Goal: Answer question/provide support: Share knowledge or assist other users

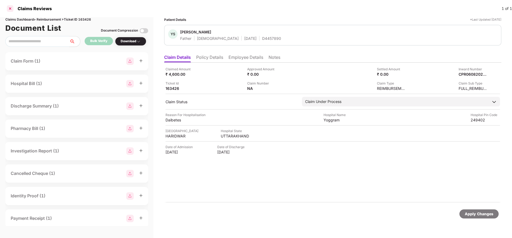
click at [9, 12] on div at bounding box center [10, 8] width 9 height 9
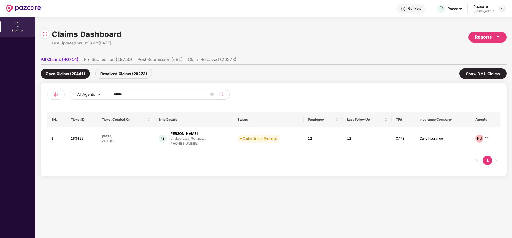
click at [504, 10] on img at bounding box center [503, 8] width 4 height 4
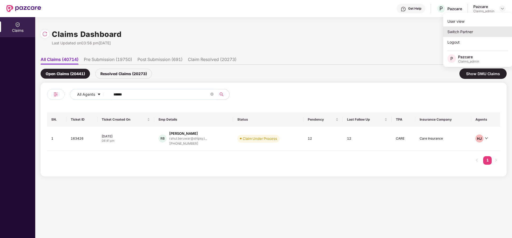
click at [466, 32] on div "Switch Partner" at bounding box center [477, 31] width 69 height 10
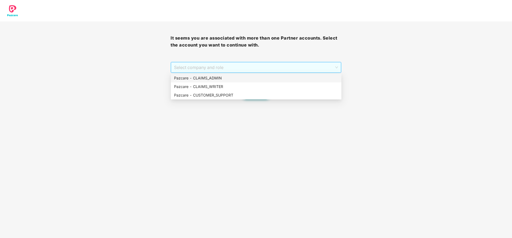
click at [227, 65] on span "Select company and role" at bounding box center [256, 67] width 164 height 10
click at [233, 94] on div "Pazcare - CUSTOMER_SUPPORT" at bounding box center [256, 95] width 164 height 6
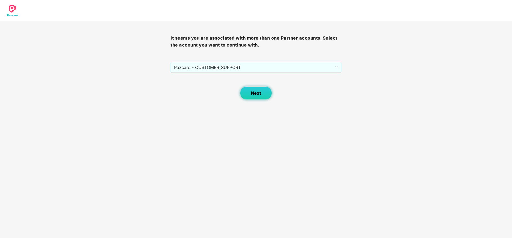
click at [256, 92] on span "Next" at bounding box center [256, 93] width 10 height 5
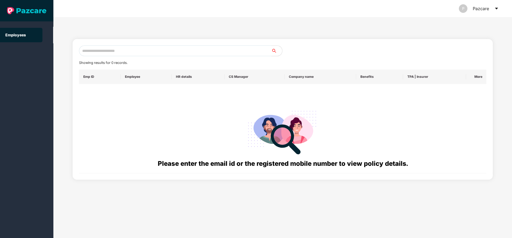
click at [187, 48] on input "text" at bounding box center [175, 50] width 193 height 11
paste input "**********"
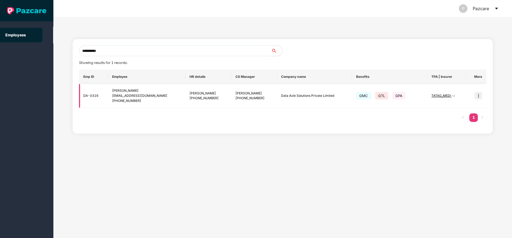
type input "**********"
click at [481, 98] on img at bounding box center [478, 95] width 7 height 7
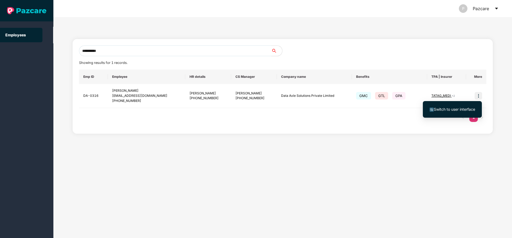
click at [446, 112] on li "Switch to user interface" at bounding box center [452, 109] width 59 height 11
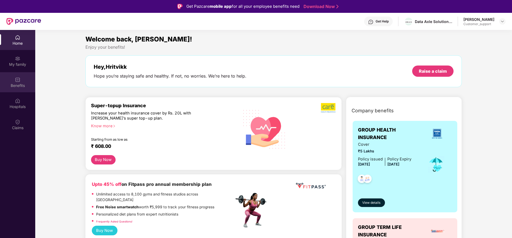
click at [10, 85] on div "Benefits" at bounding box center [17, 85] width 35 height 5
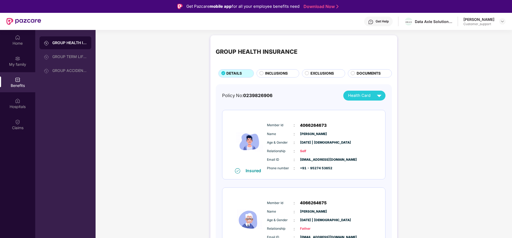
click at [279, 75] on span "INCLUSIONS" at bounding box center [276, 74] width 23 height 6
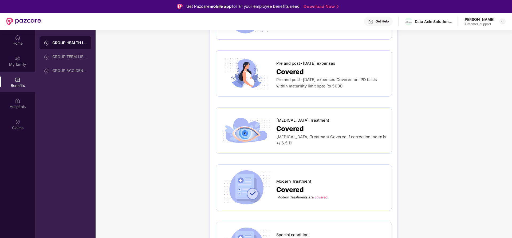
scroll to position [721, 0]
click at [321, 194] on div "Modern Treatments are covered." at bounding box center [332, 196] width 110 height 5
click at [322, 194] on link "covered." at bounding box center [321, 196] width 13 height 4
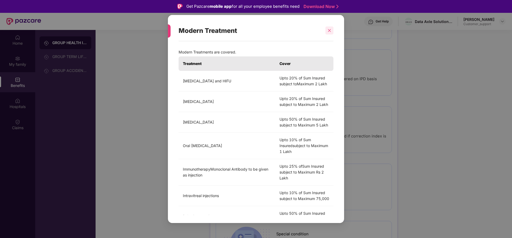
click at [328, 30] on icon "close" at bounding box center [330, 31] width 4 height 4
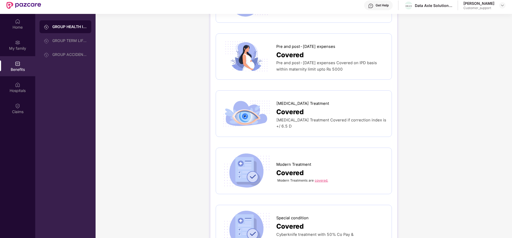
scroll to position [30, 0]
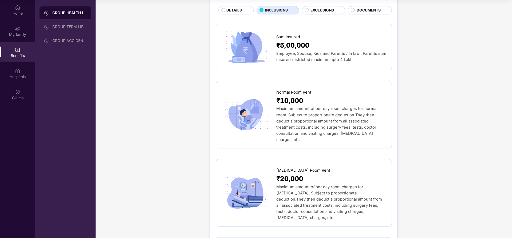
scroll to position [0, 0]
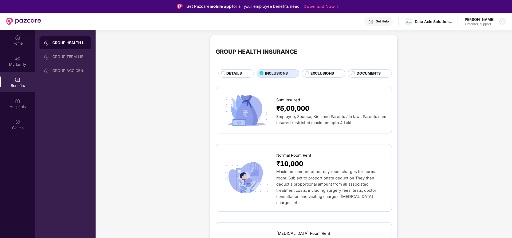
click at [502, 21] on img at bounding box center [503, 21] width 4 height 4
click at [460, 33] on div "Switch to support view" at bounding box center [477, 34] width 69 height 10
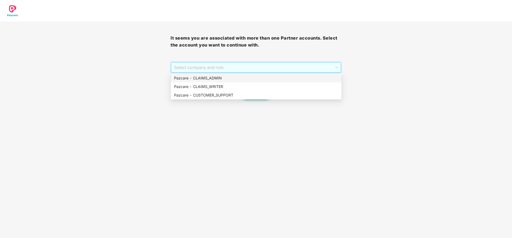
click at [303, 71] on span "Select company and role" at bounding box center [256, 67] width 164 height 10
click at [288, 74] on div "Pazcare - CLAIMS_ADMIN" at bounding box center [256, 78] width 171 height 9
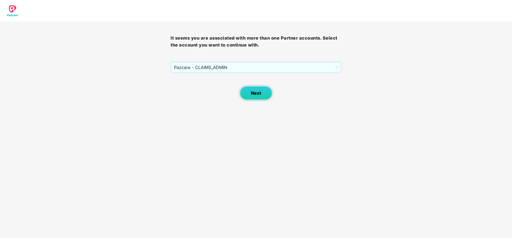
click at [262, 93] on button "Next" at bounding box center [256, 92] width 32 height 13
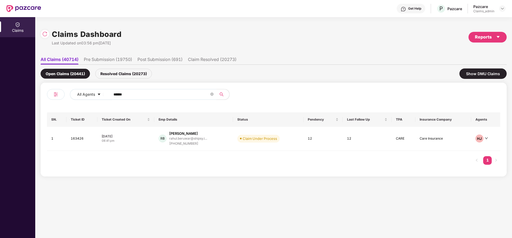
drag, startPoint x: 154, startPoint y: 97, endPoint x: 97, endPoint y: 100, distance: 57.2
click at [97, 100] on div "All Agents ******" at bounding box center [160, 96] width 227 height 15
paste input "text"
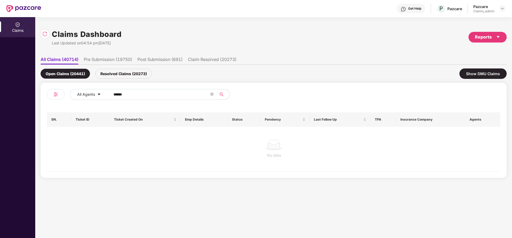
type input "******"
click at [125, 77] on div "Resolved Claims (20273)" at bounding box center [123, 74] width 57 height 10
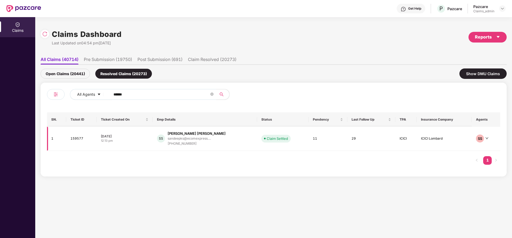
click at [187, 136] on div "sandeepks@ecomexpress...." at bounding box center [197, 138] width 58 height 5
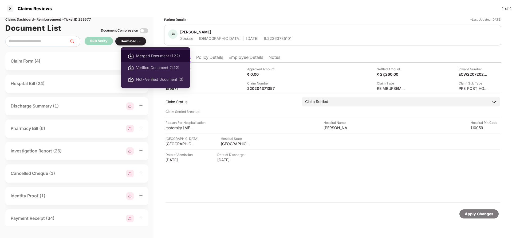
click at [133, 53] on img at bounding box center [131, 56] width 6 height 6
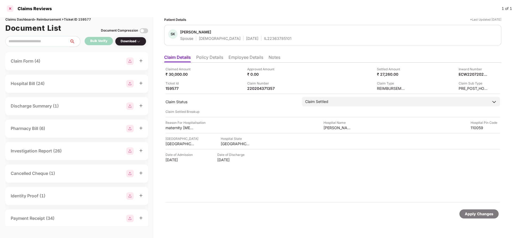
drag, startPoint x: 5, startPoint y: 9, endPoint x: 9, endPoint y: 9, distance: 3.8
click at [9, 9] on div "Claims Reviews 1 of 1" at bounding box center [256, 8] width 512 height 17
click at [9, 9] on div at bounding box center [10, 8] width 9 height 9
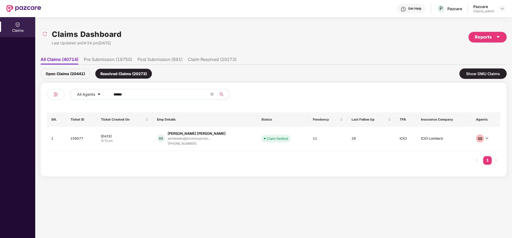
drag, startPoint x: 502, startPoint y: 6, endPoint x: 501, endPoint y: 1, distance: 5.6
click at [501, 1] on div "Get Help P Pazcare Pazcare Claims_admin" at bounding box center [273, 8] width 465 height 17
click at [504, 11] on div at bounding box center [503, 8] width 6 height 6
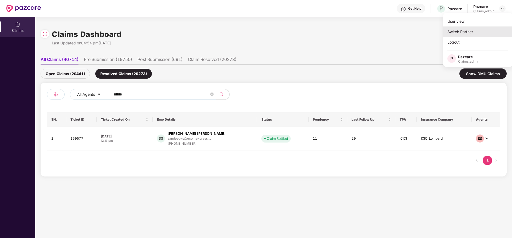
click at [476, 33] on div "Switch Partner" at bounding box center [477, 31] width 69 height 10
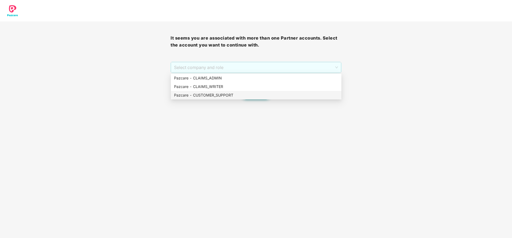
drag, startPoint x: 288, startPoint y: 68, endPoint x: 253, endPoint y: 95, distance: 44.2
click at [253, 95] on body "It seems you are associated with more than one Partner accounts. Select the acc…" at bounding box center [256, 119] width 512 height 238
click at [253, 95] on div "Pazcare - CUSTOMER_SUPPORT" at bounding box center [256, 95] width 164 height 6
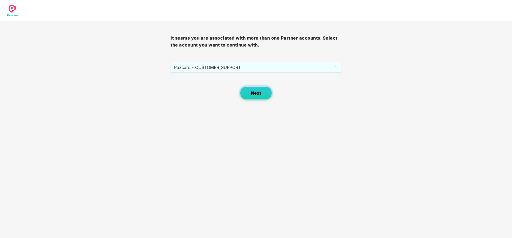
click at [259, 98] on button "Next" at bounding box center [256, 92] width 32 height 13
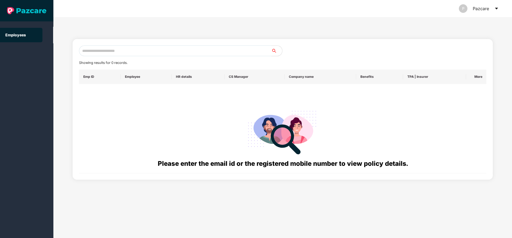
click at [204, 47] on input "text" at bounding box center [175, 50] width 193 height 11
paste input "**********"
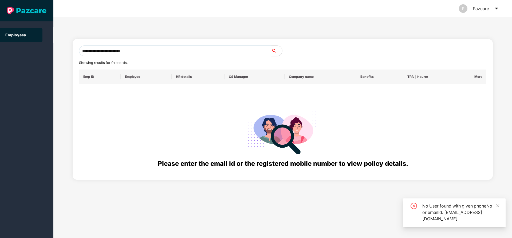
type input "**********"
